Goal: Check status

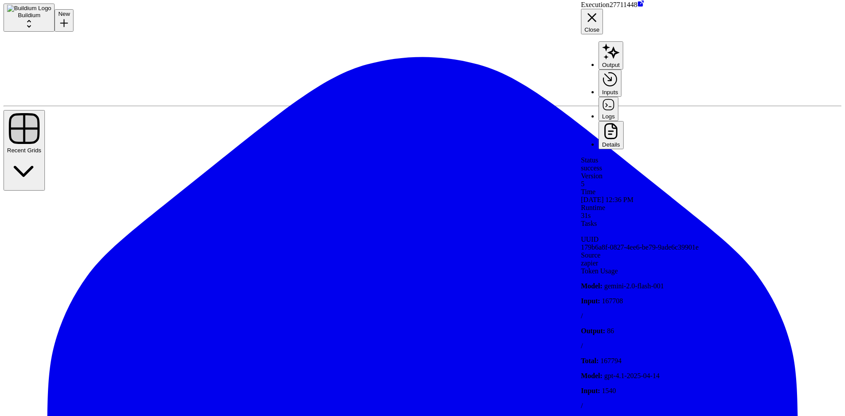
click at [618, 71] on icon "button" at bounding box center [610, 79] width 16 height 17
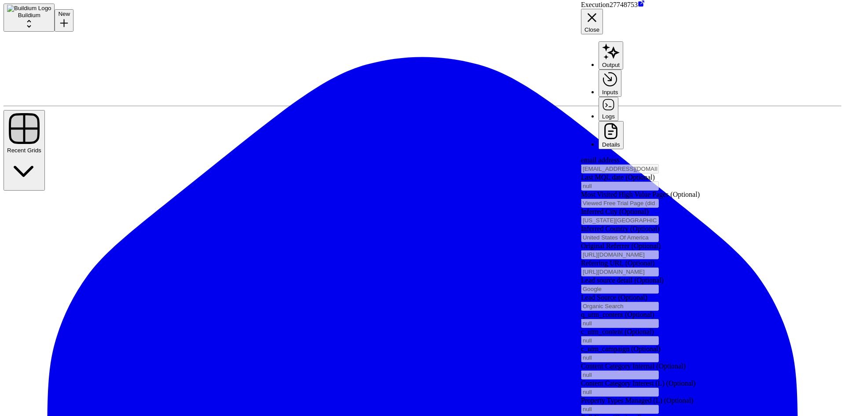
click at [623, 41] on button "Output" at bounding box center [611, 55] width 25 height 28
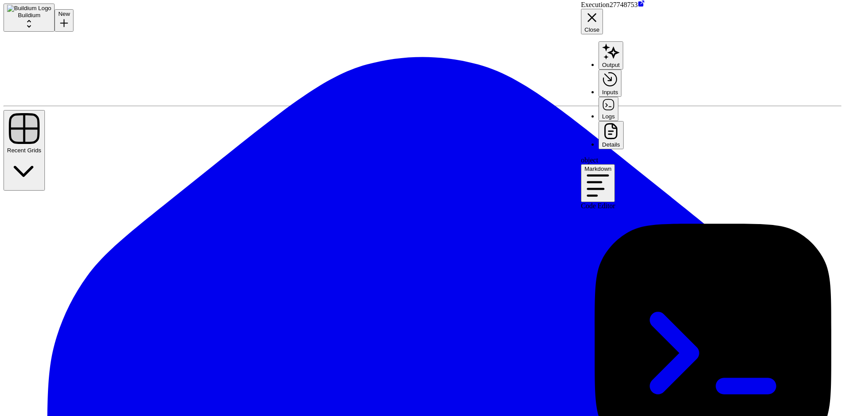
click at [615, 98] on icon "button" at bounding box center [608, 104] width 13 height 13
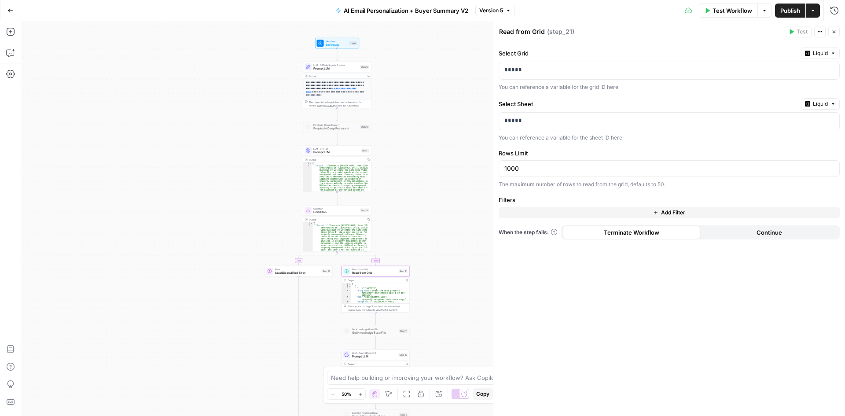
drag, startPoint x: 407, startPoint y: 108, endPoint x: 460, endPoint y: 275, distance: 175.4
click at [460, 275] on div "**********" at bounding box center [433, 218] width 824 height 395
click at [317, 66] on span "Prompt LLM" at bounding box center [335, 68] width 45 height 4
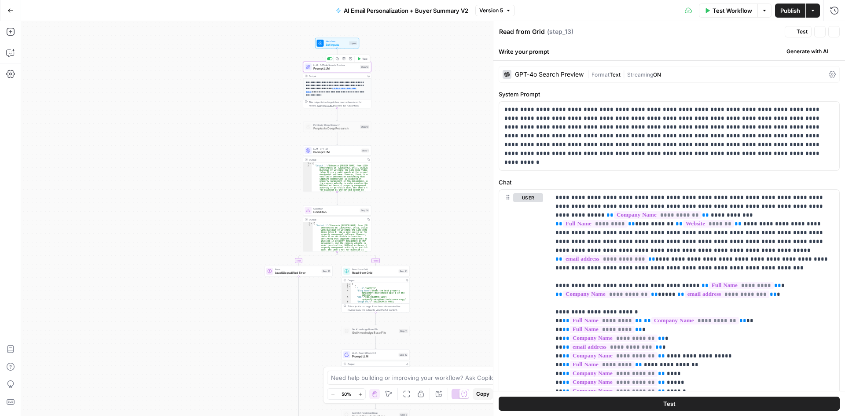
type textarea "Prompt LLM"
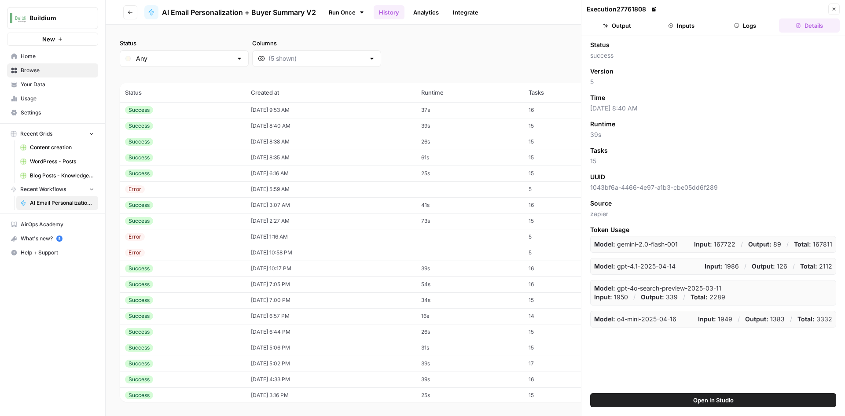
click at [416, 107] on td "08/19/25 at 9:53 AM" at bounding box center [331, 110] width 170 height 16
click at [672, 27] on icon "button" at bounding box center [670, 25] width 5 height 5
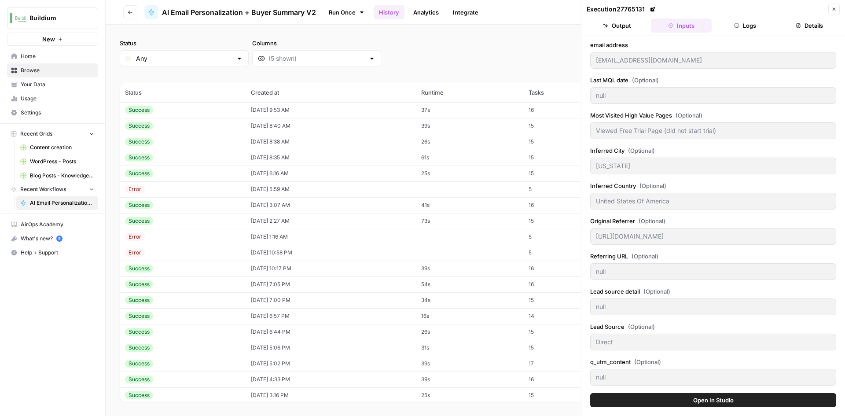
click at [621, 29] on button "Output" at bounding box center [617, 25] width 61 height 14
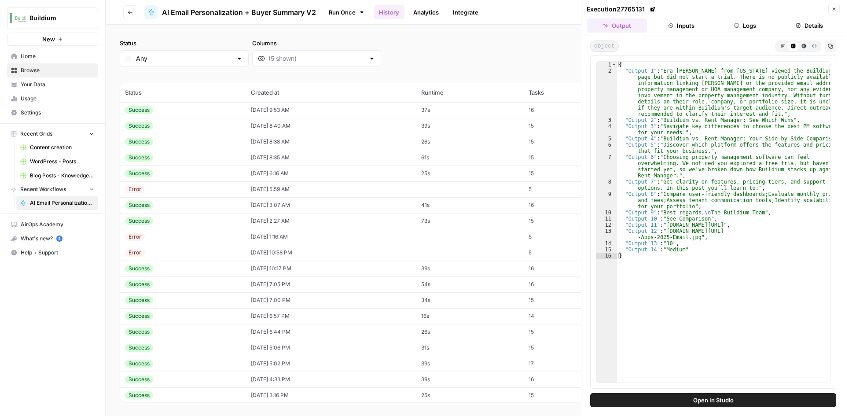
click at [733, 27] on button "Logs" at bounding box center [745, 25] width 61 height 14
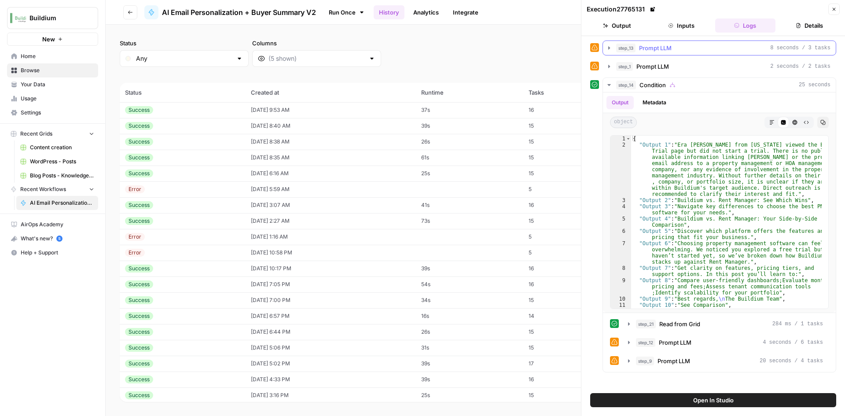
click at [612, 48] on icon "button" at bounding box center [609, 47] width 7 height 7
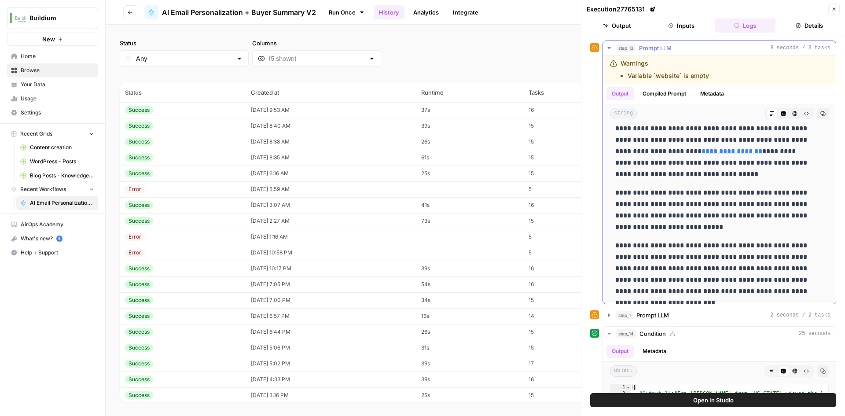
scroll to position [42, 0]
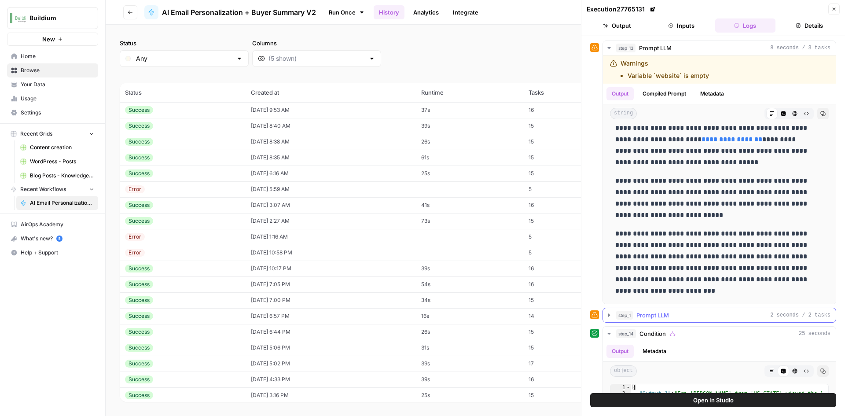
click at [609, 314] on icon "button" at bounding box center [609, 315] width 7 height 7
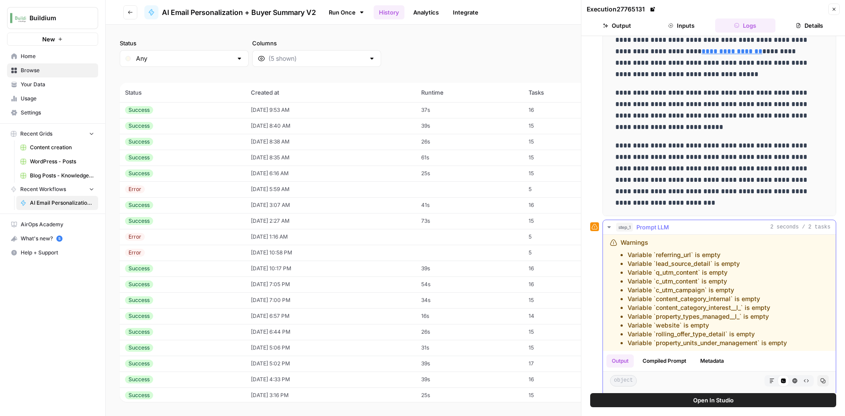
scroll to position [220, 0]
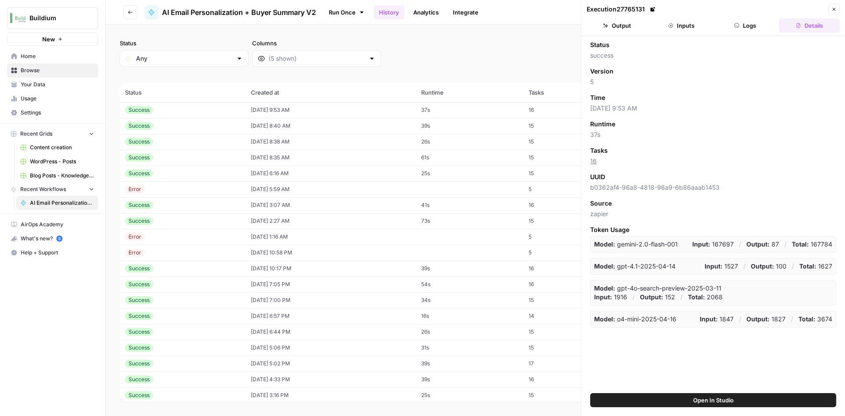
click at [361, 112] on td "[DATE] 9:53 AM" at bounding box center [331, 110] width 170 height 16
click at [630, 27] on button "Output" at bounding box center [617, 25] width 61 height 14
